Goal: Navigation & Orientation: Find specific page/section

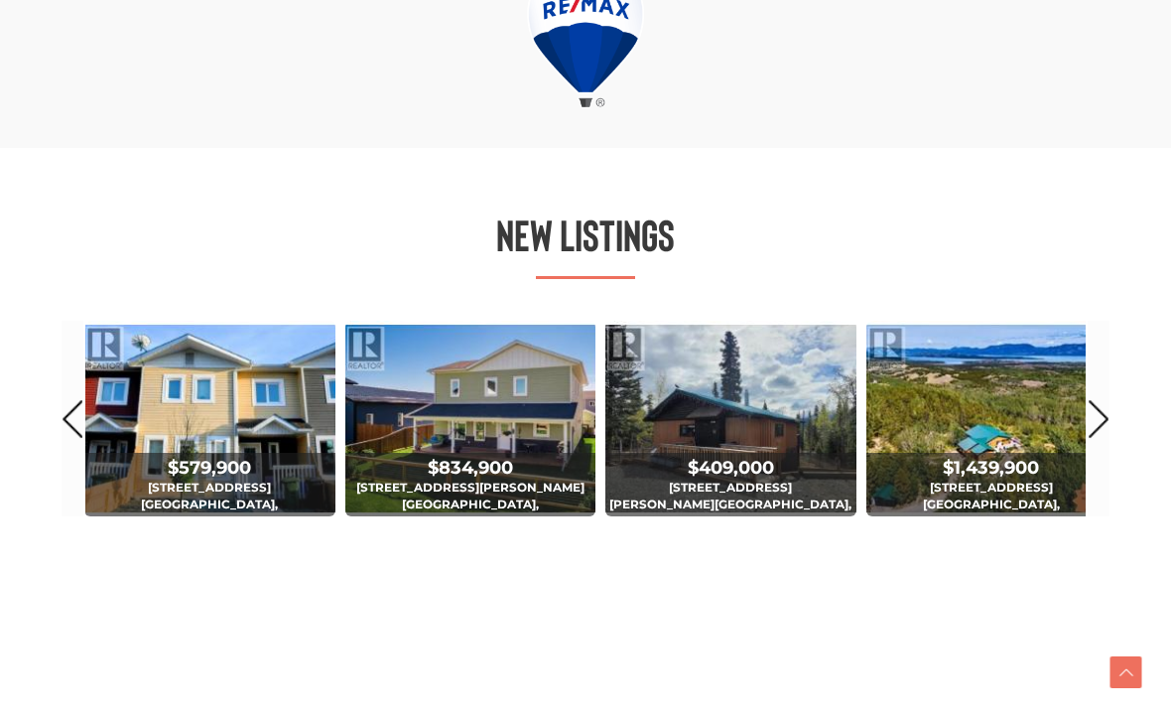
scroll to position [970, 0]
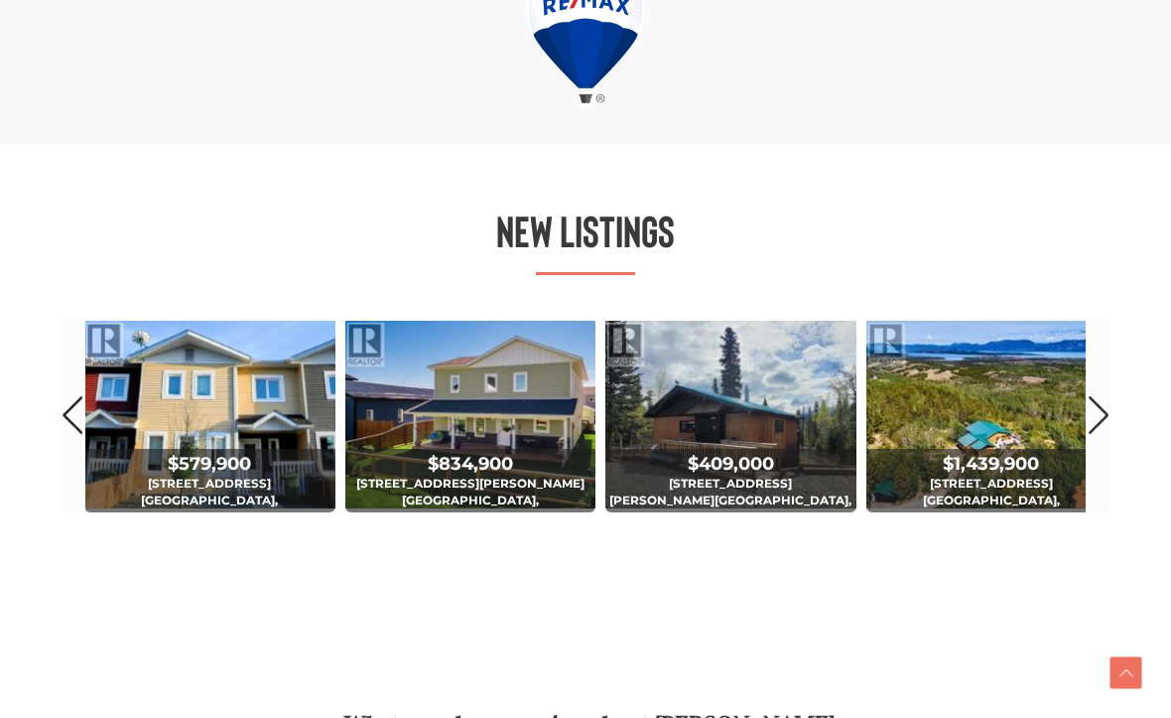
click at [1102, 449] on link "Next" at bounding box center [1099, 415] width 22 height 196
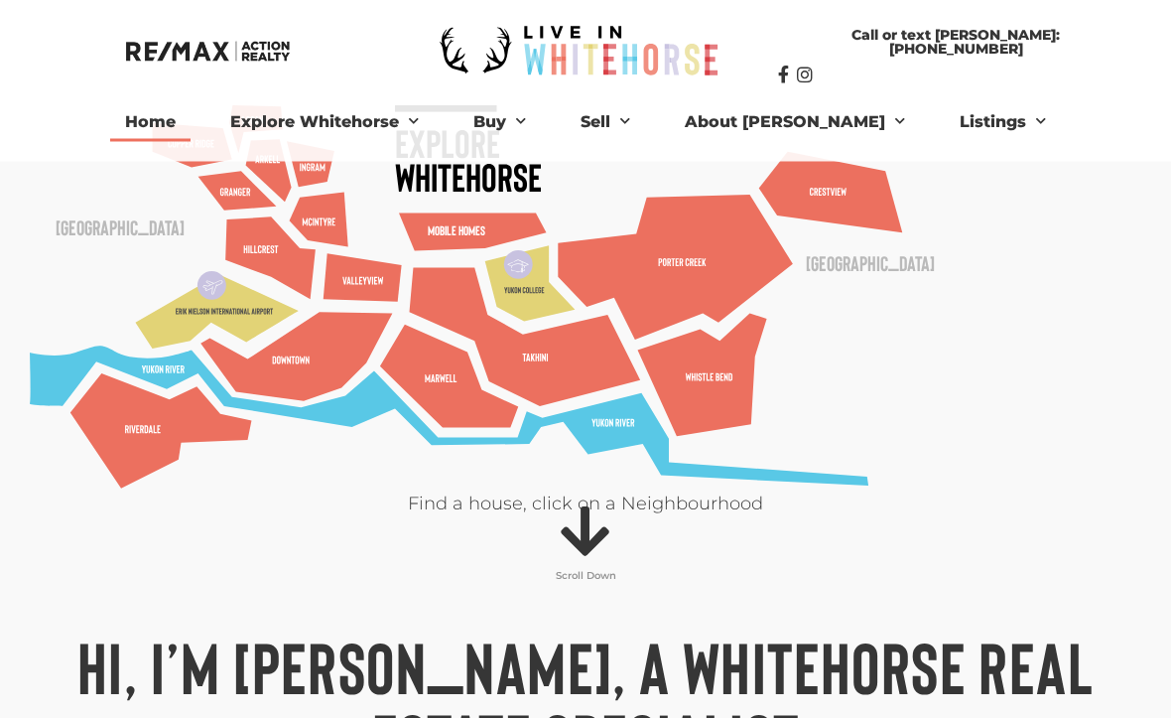
scroll to position [122, 0]
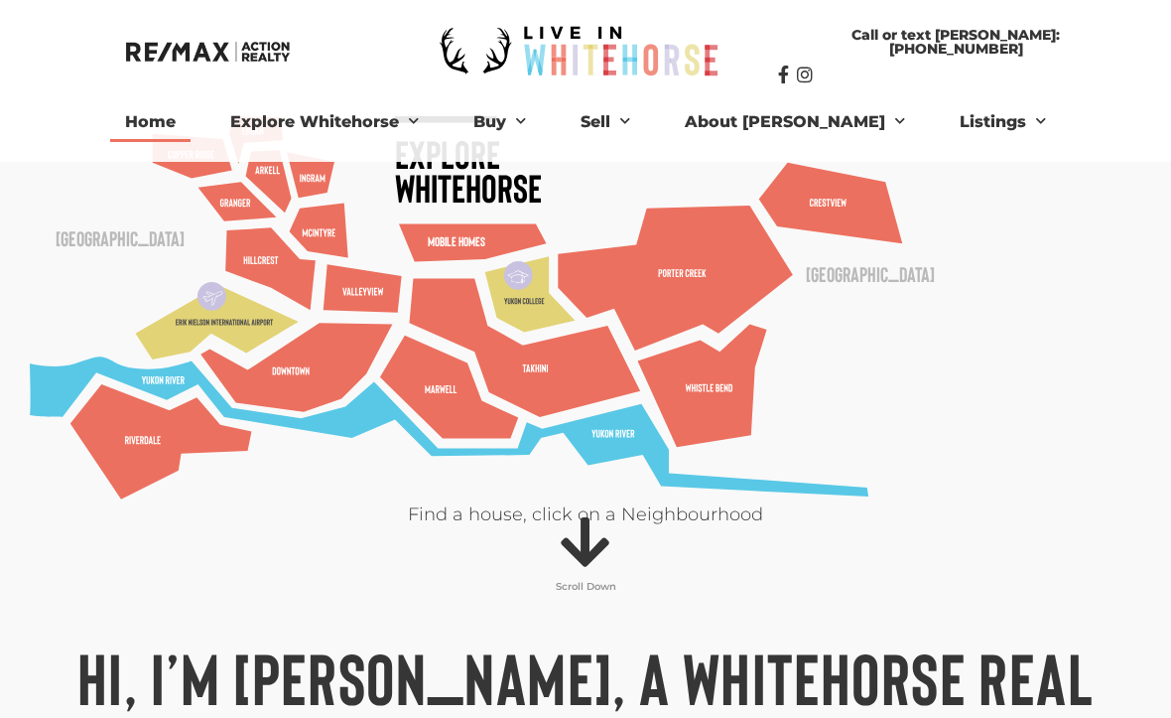
click at [641, 389] on polygon at bounding box center [525, 348] width 231 height 138
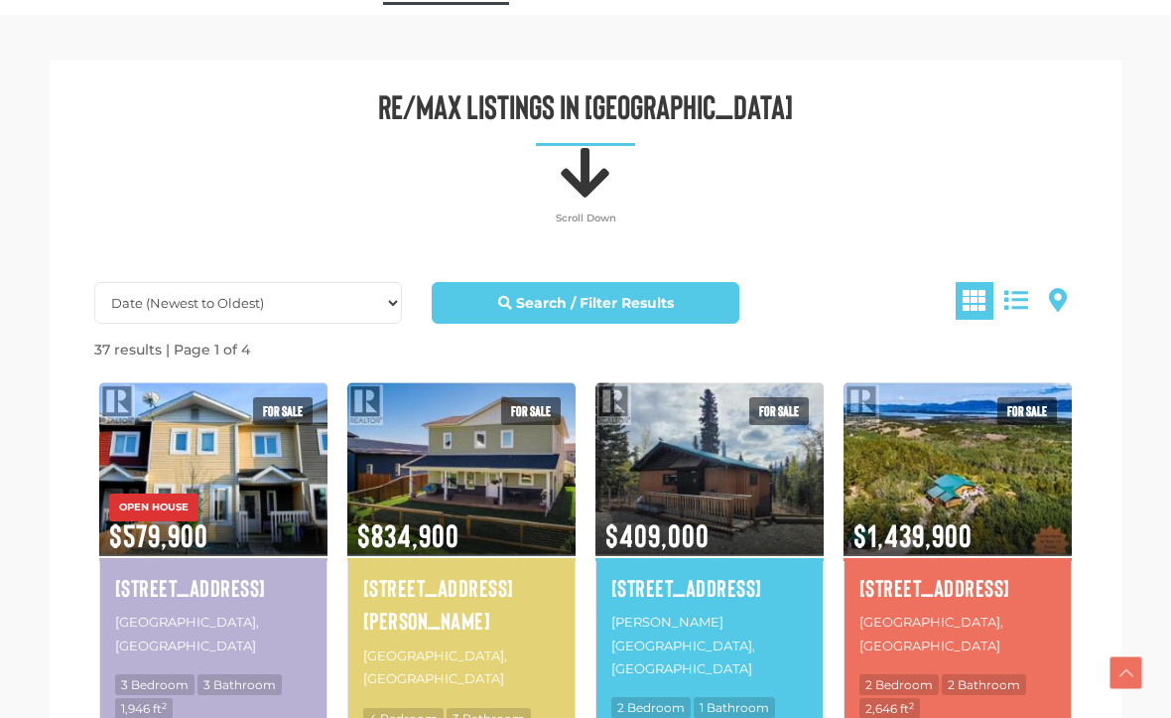
scroll to position [979, 0]
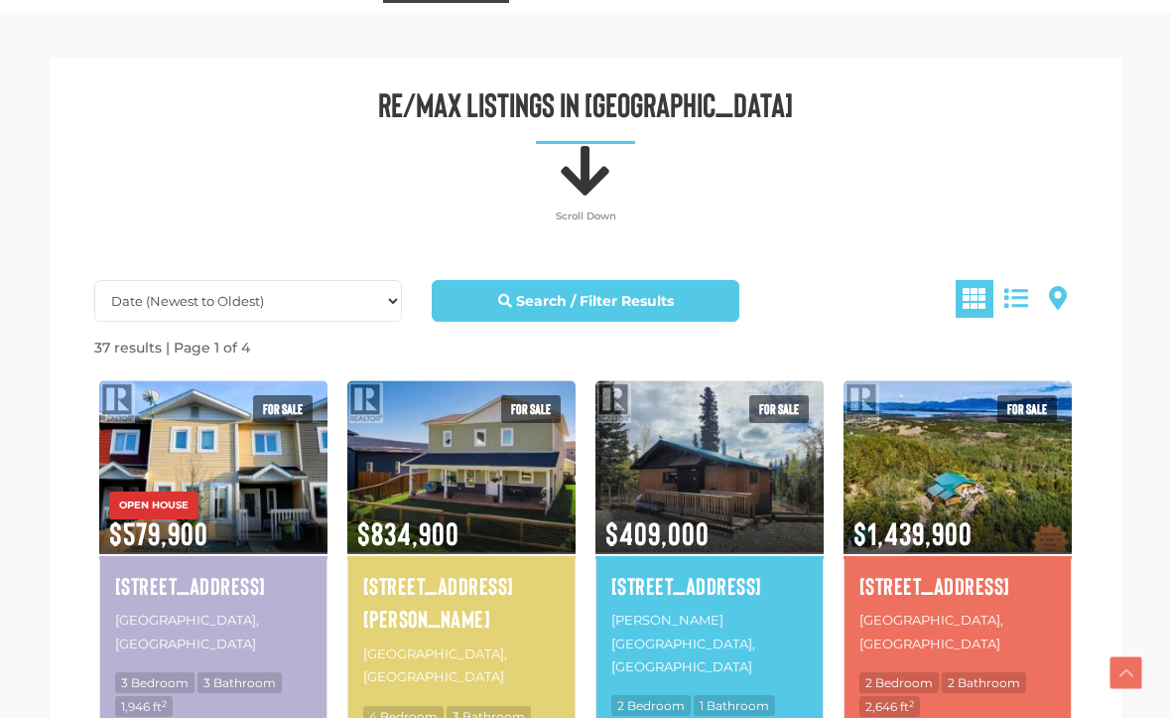
click at [145, 705] on div "[STREET_ADDRESS] 3 Bedroom 3 Bathroom 1,946 ft 2" at bounding box center [213, 649] width 228 height 181
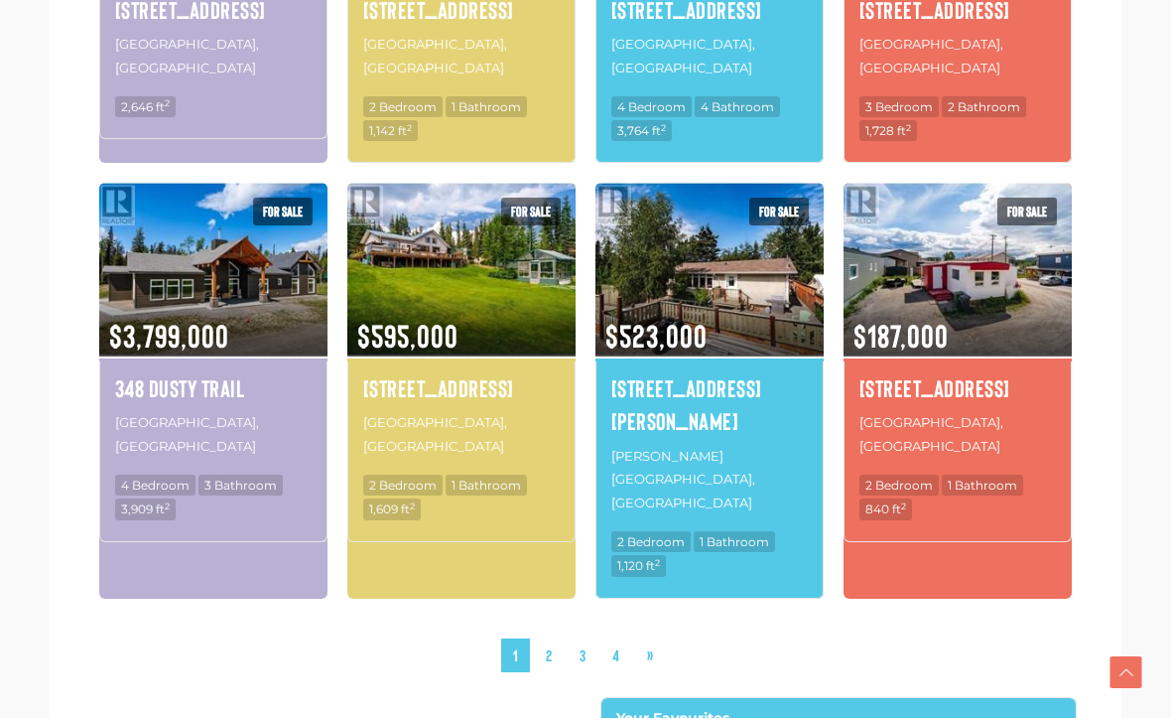
scroll to position [1966, 0]
click at [551, 638] on link "2" at bounding box center [549, 655] width 30 height 35
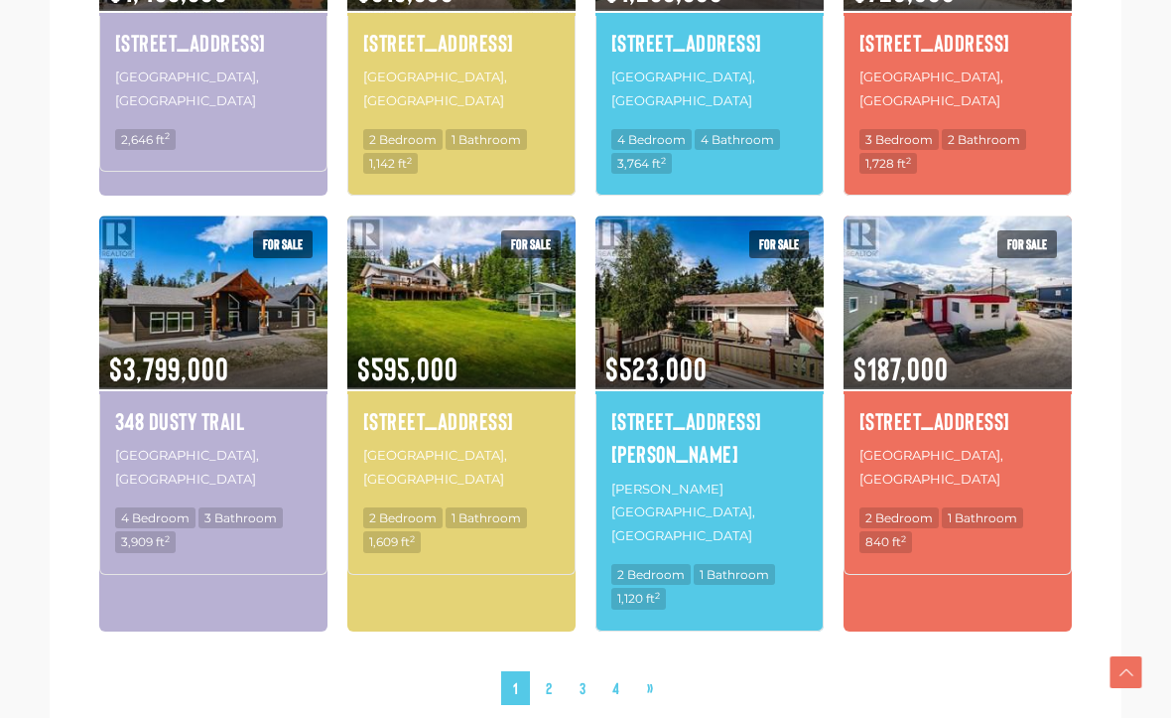
scroll to position [1933, 0]
click at [555, 671] on link "2" at bounding box center [549, 688] width 30 height 35
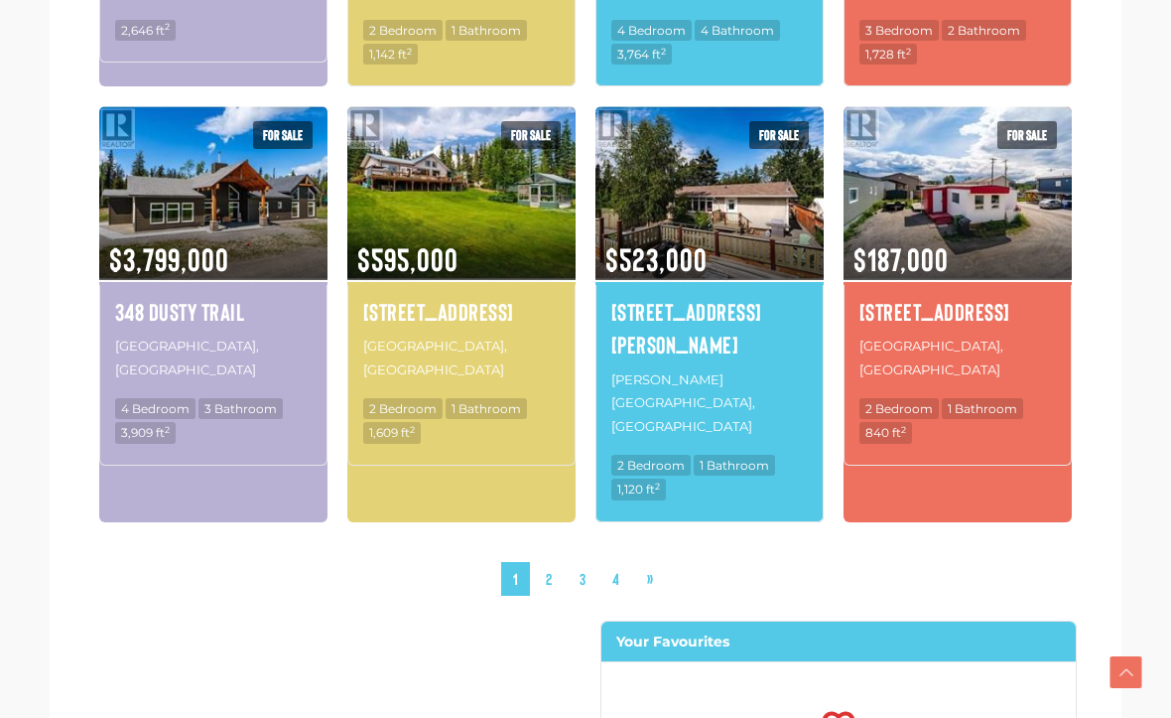
scroll to position [2043, 0]
click at [619, 562] on link "4" at bounding box center [615, 579] width 31 height 35
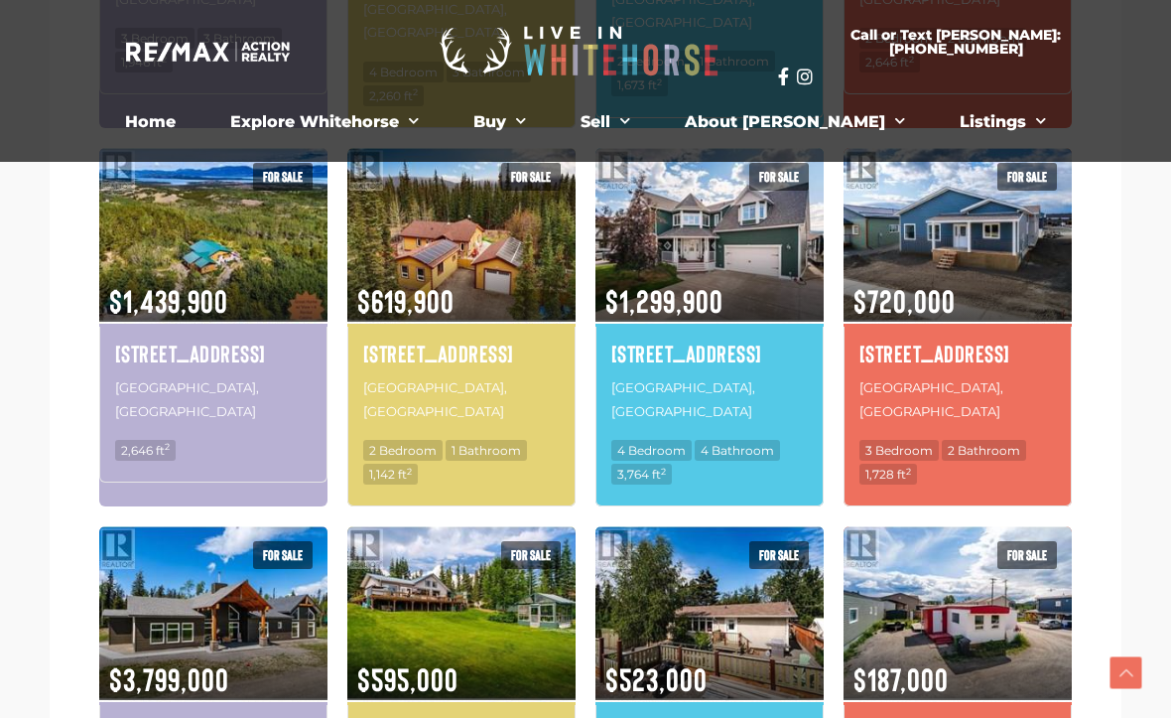
scroll to position [1676, 0]
